Goal: Task Accomplishment & Management: Manage account settings

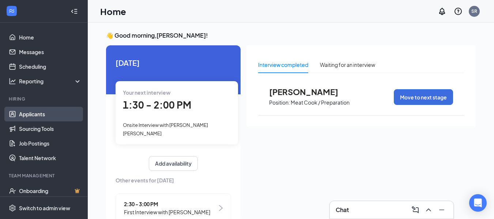
click at [31, 112] on link "Applicants" at bounding box center [50, 114] width 63 height 15
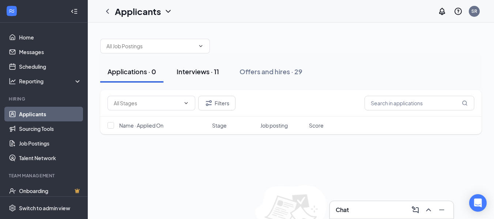
click at [187, 68] on div "Interviews · 11" at bounding box center [198, 71] width 42 height 9
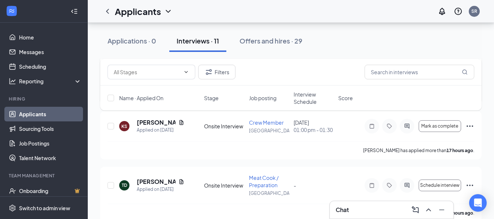
scroll to position [110, 0]
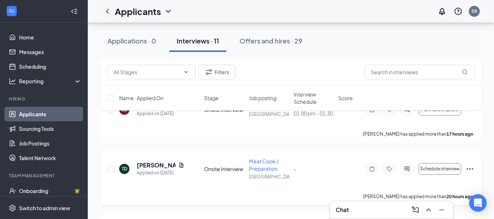
click at [468, 168] on icon "Ellipses" at bounding box center [470, 169] width 9 height 9
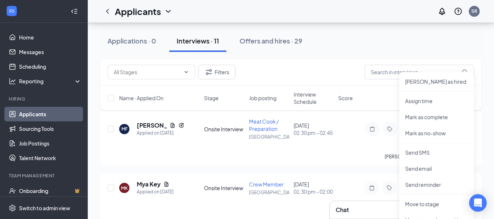
scroll to position [256, 0]
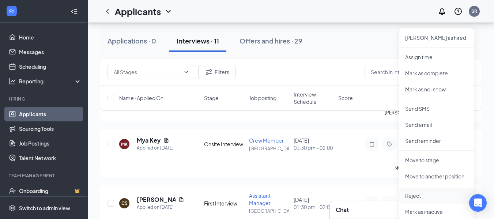
click at [411, 196] on p "Reject" at bounding box center [436, 195] width 63 height 7
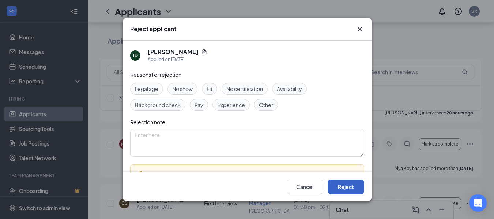
click at [338, 189] on button "Reject" at bounding box center [346, 187] width 37 height 15
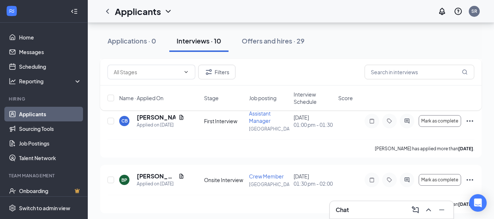
scroll to position [1112, 0]
